Goal: Transaction & Acquisition: Book appointment/travel/reservation

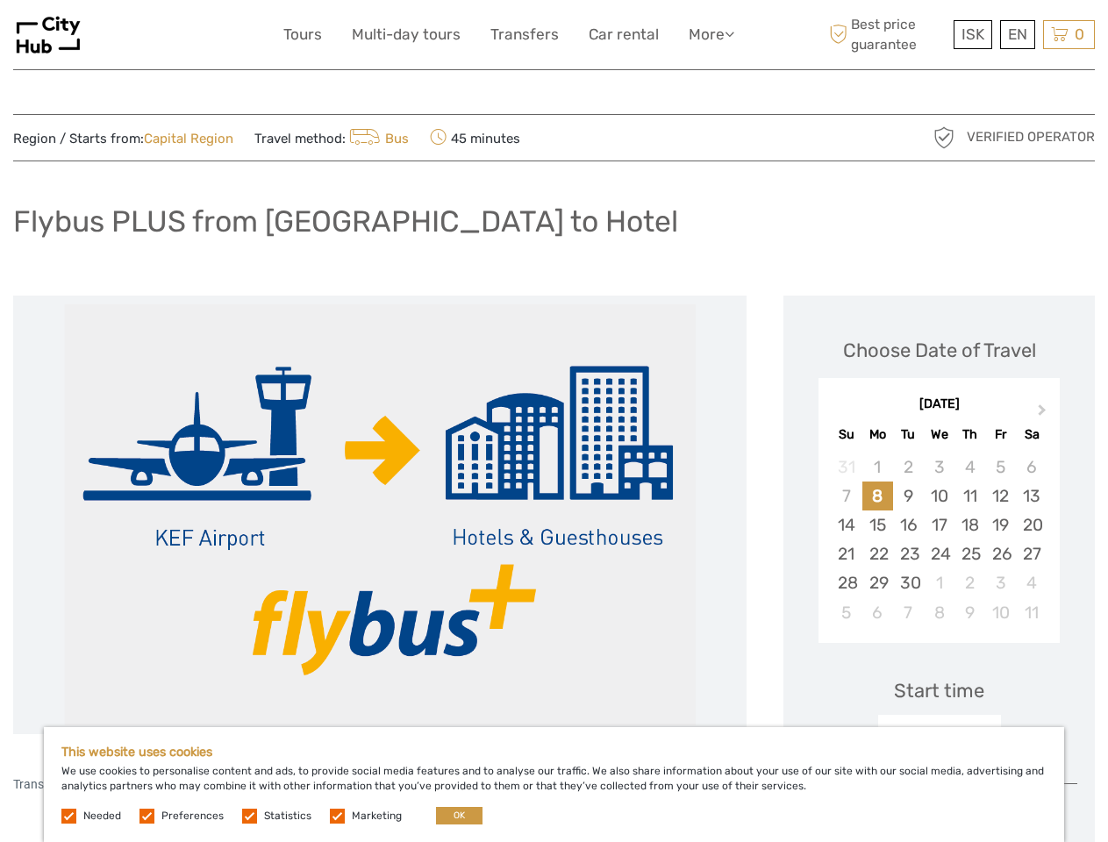
click at [710, 34] on link "More" at bounding box center [712, 34] width 46 height 25
click at [731, 33] on icon at bounding box center [730, 33] width 10 height 15
click at [972, 34] on span "ISK" at bounding box center [972, 34] width 23 height 18
click at [1017, 34] on div "EN English Español Deutsch" at bounding box center [1017, 34] width 35 height 29
click at [1068, 34] on div "0 Items Total 0 ISK Checkout The shopping cart is empty." at bounding box center [1069, 34] width 52 height 29
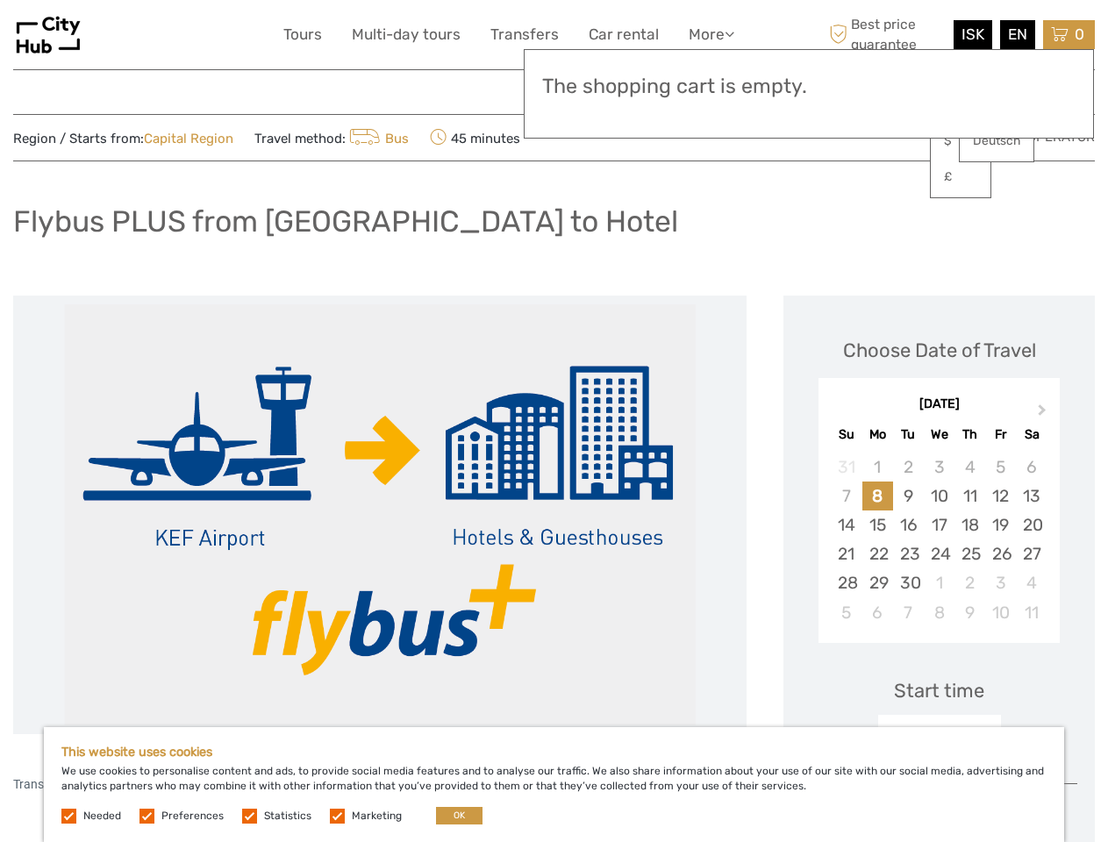
click at [380, 515] on img at bounding box center [380, 514] width 632 height 421
click at [1044, 414] on button "Next Month" at bounding box center [1044, 414] width 28 height 28
click at [846, 467] on div "28" at bounding box center [846, 467] width 31 height 29
click at [908, 467] on div "2" at bounding box center [908, 467] width 31 height 29
